Goal: Ask a question

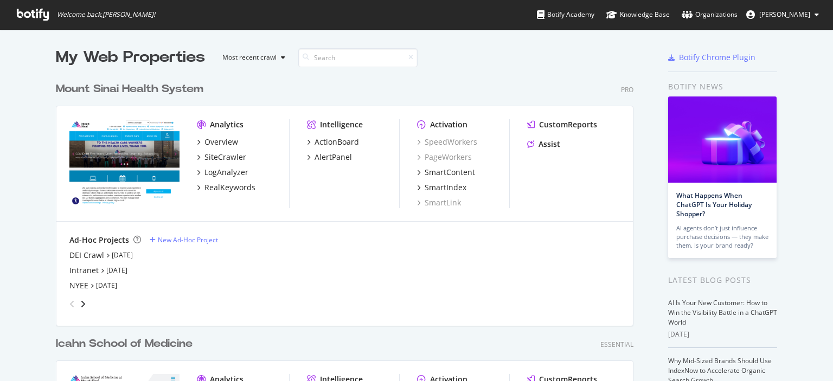
scroll to position [189, 0]
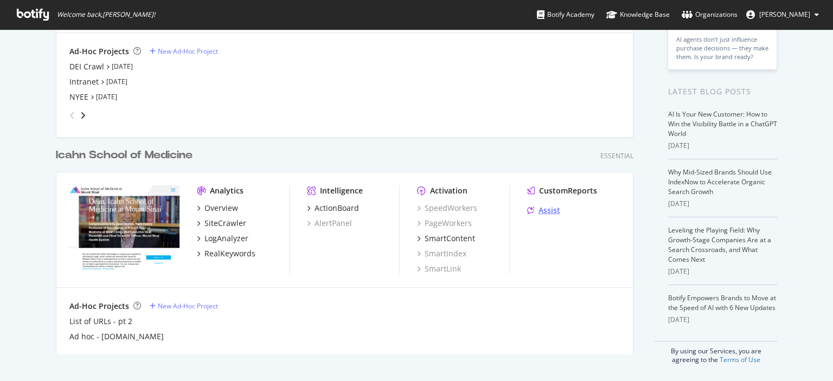
click at [532, 210] on div "Assist" at bounding box center [543, 210] width 33 height 11
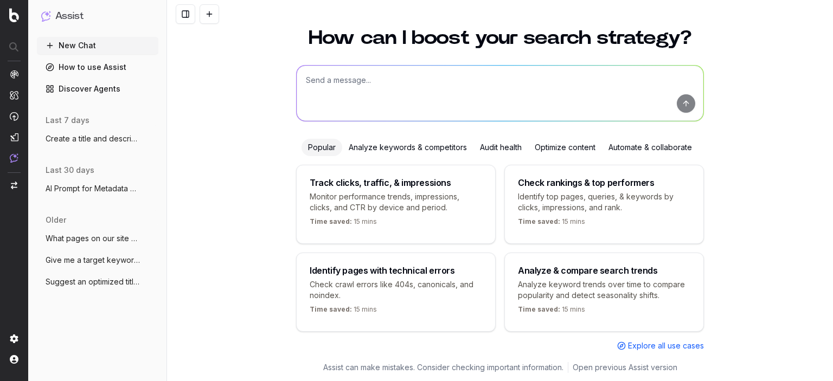
scroll to position [39, 0]
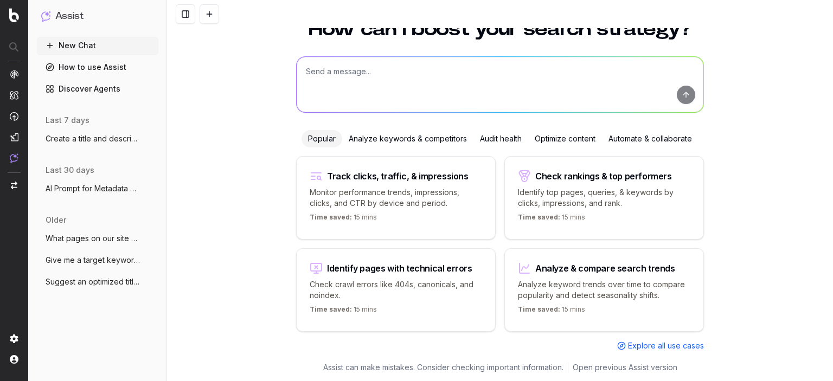
click at [99, 145] on button "Create a title and description for this" at bounding box center [98, 138] width 122 height 17
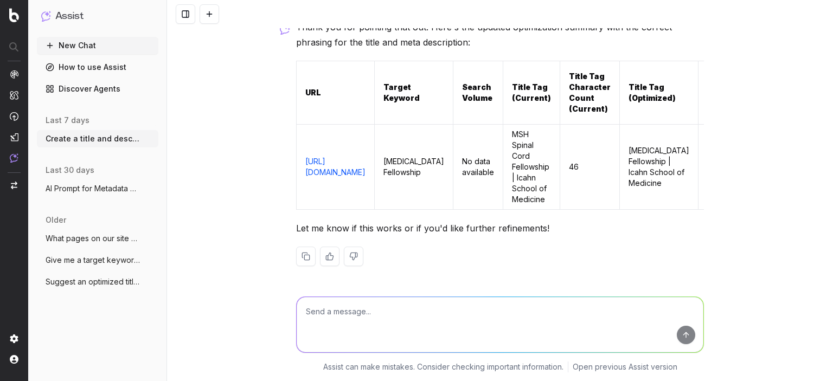
scroll to position [44840, 0]
click at [456, 321] on textarea at bounding box center [500, 324] width 407 height 55
type textarea "Now i have a few pages for our Center for Neurotechnology and Behavior."
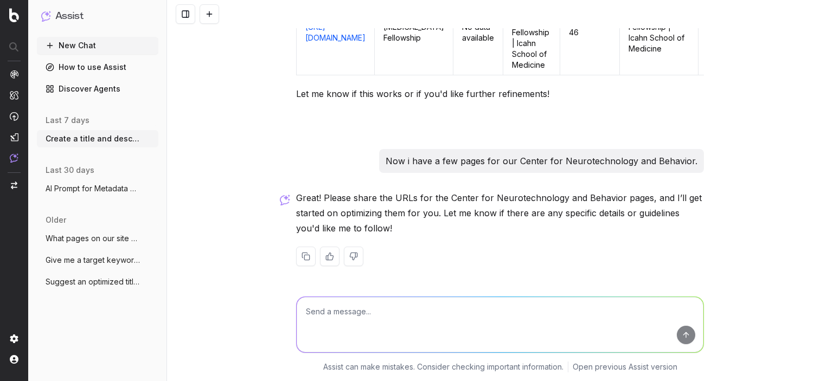
scroll to position [44974, 0]
click at [406, 323] on textarea at bounding box center [500, 324] width 407 height 55
paste textarea "[URL][DOMAIN_NAME]"
type textarea "Here is the first URL, the main landing page: [URL][DOMAIN_NAME]"
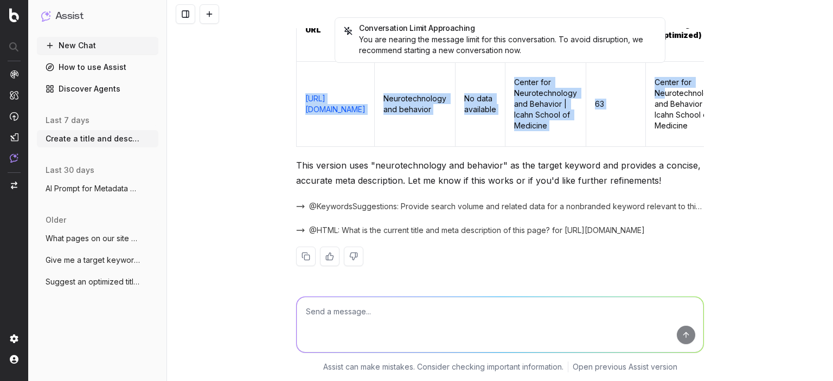
scroll to position [0, 471]
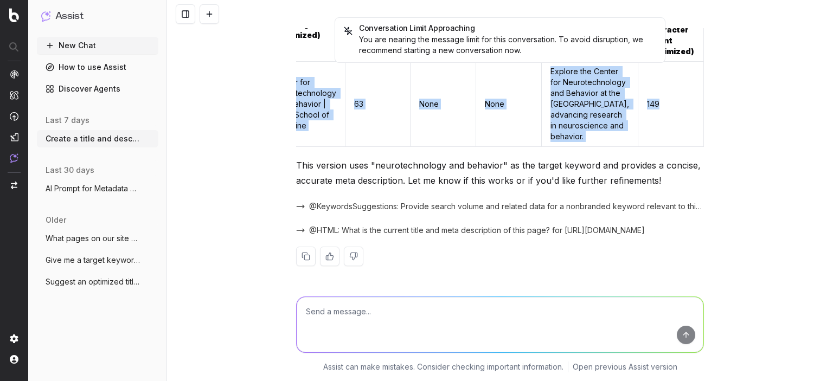
drag, startPoint x: 366, startPoint y: 147, endPoint x: 677, endPoint y: 143, distance: 310.4
click at [677, 143] on tr "[URL][DOMAIN_NAME] Neurotechnology and behavior No data available Center for Ne…" at bounding box center [309, 103] width 789 height 85
copy tr "[URL][DOMAIN_NAME] Neurotechnology and behavior No data available Center for Ne…"
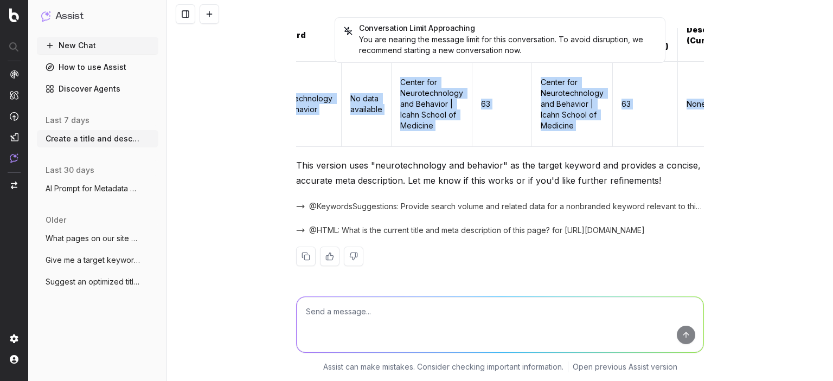
scroll to position [0, 0]
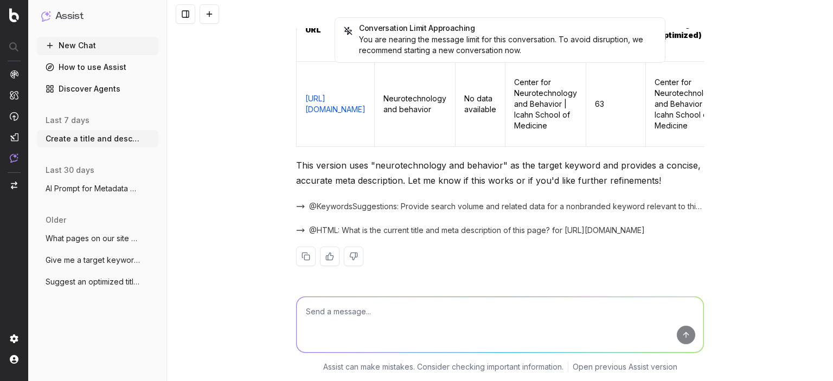
click at [462, 316] on textarea at bounding box center [500, 324] width 407 height 55
type textarea "N"
paste textarea "[URL][DOMAIN_NAME]"
type textarea "Next, work on this page about our neurotechnologies: [URL][DOMAIN_NAME]"
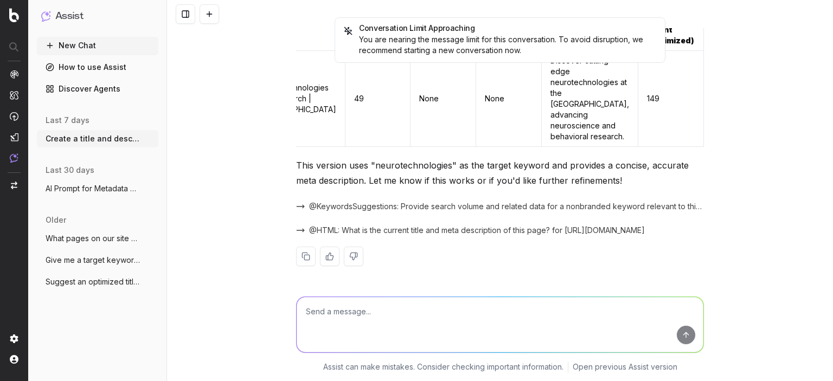
scroll to position [0, 491]
drag, startPoint x: 462, startPoint y: 175, endPoint x: 617, endPoint y: 175, distance: 155.2
click at [626, 147] on tr "[URL][DOMAIN_NAME] Neurotechnologies 5,400 Neurotechnologies | Icahn School of …" at bounding box center [294, 98] width 820 height 96
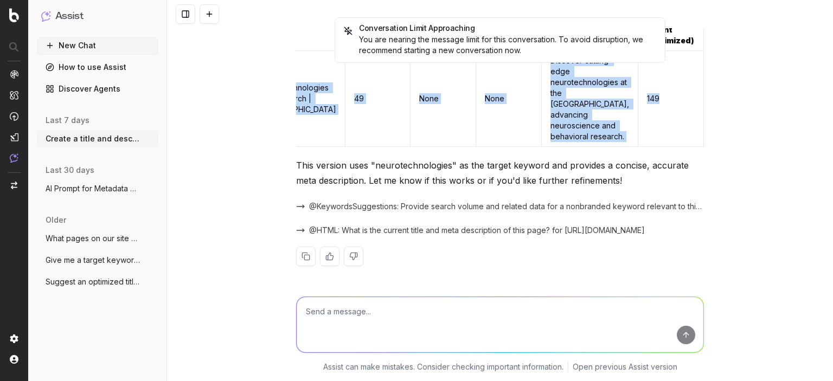
scroll to position [0, 0]
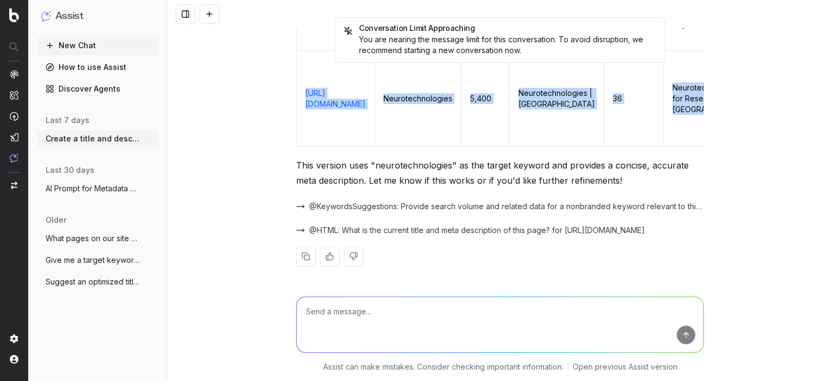
drag, startPoint x: 688, startPoint y: 190, endPoint x: 302, endPoint y: 179, distance: 386.5
click at [302, 147] on tr "[URL][DOMAIN_NAME] Neurotechnologies 5,400 Neurotechnologies | Icahn School of …" at bounding box center [707, 98] width 820 height 96
copy tr "[URL][DOMAIN_NAME] Neurotechnologies 5,400 Neurotechnologies | Icahn School of …"
